Goal: Task Accomplishment & Management: Manage account settings

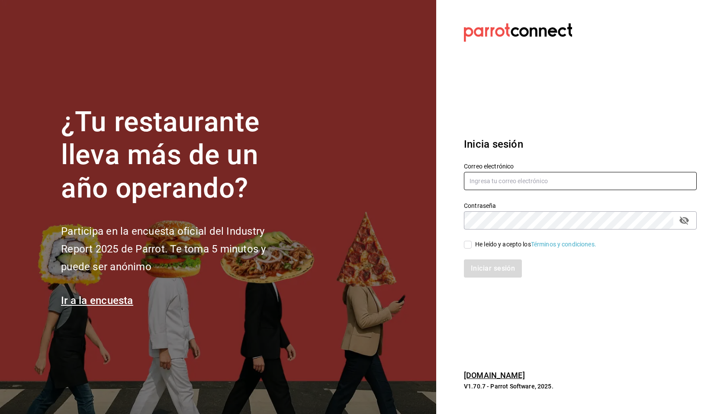
type input "[EMAIL_ADDRESS][DOMAIN_NAME]"
click at [501, 246] on div "He leído y acepto los Términos y condiciones." at bounding box center [535, 244] width 121 height 9
click at [472, 246] on input "He leído y acepto los Términos y condiciones." at bounding box center [468, 245] width 8 height 8
checkbox input "true"
click at [496, 263] on button "Iniciar sesión" at bounding box center [493, 268] width 59 height 18
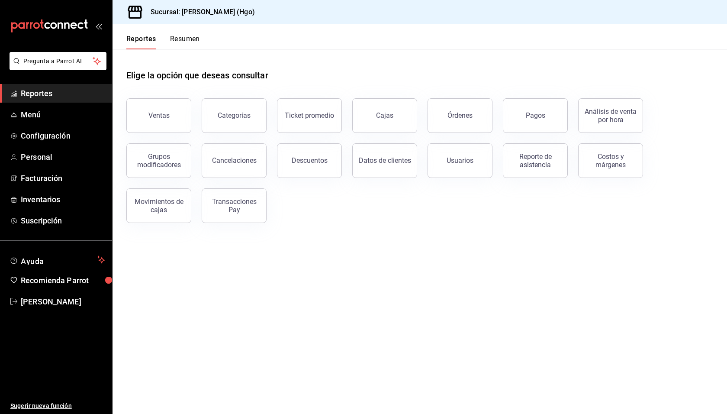
click at [179, 36] on button "Resumen" at bounding box center [185, 42] width 30 height 15
